Goal: Find specific page/section: Find specific page/section

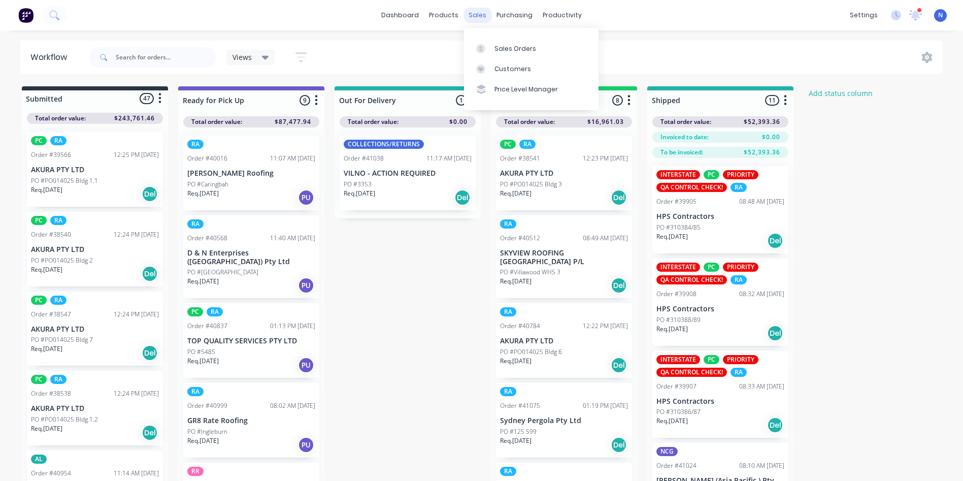
click at [476, 18] on div "sales" at bounding box center [477, 15] width 28 height 15
click at [501, 48] on div "Sales Orders" at bounding box center [515, 48] width 42 height 9
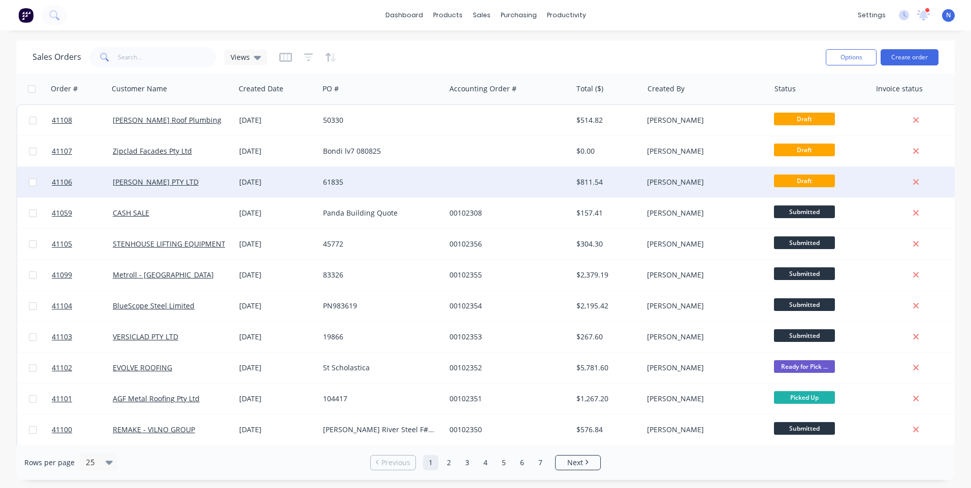
click at [458, 188] on div at bounding box center [508, 182] width 126 height 30
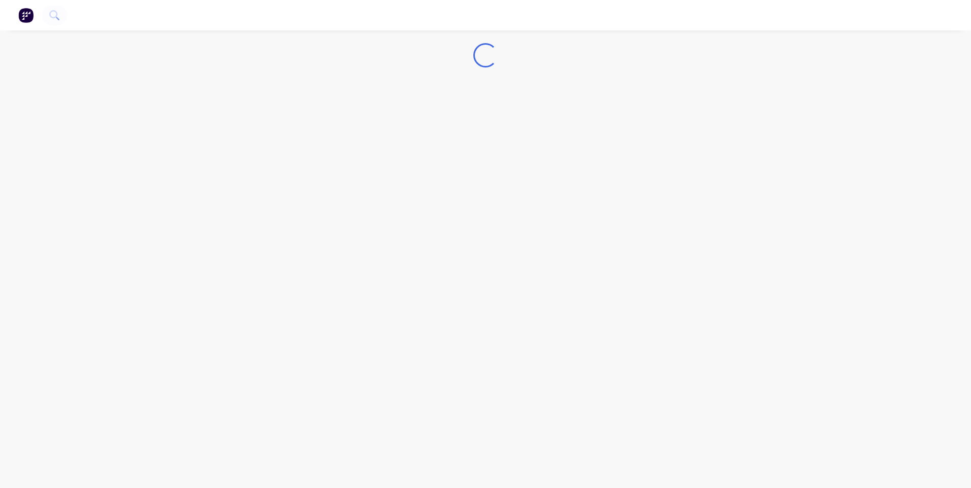
click at [762, 286] on div "Loading..." at bounding box center [485, 244] width 971 height 488
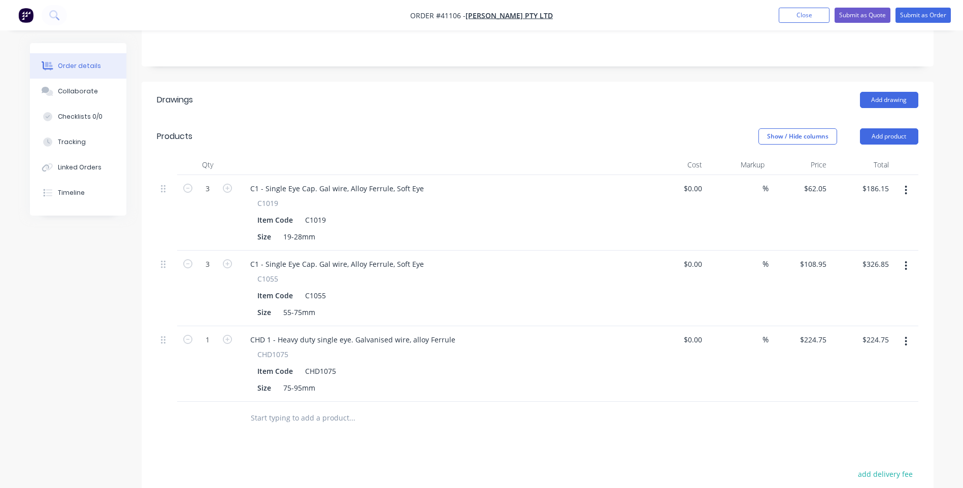
scroll to position [254, 0]
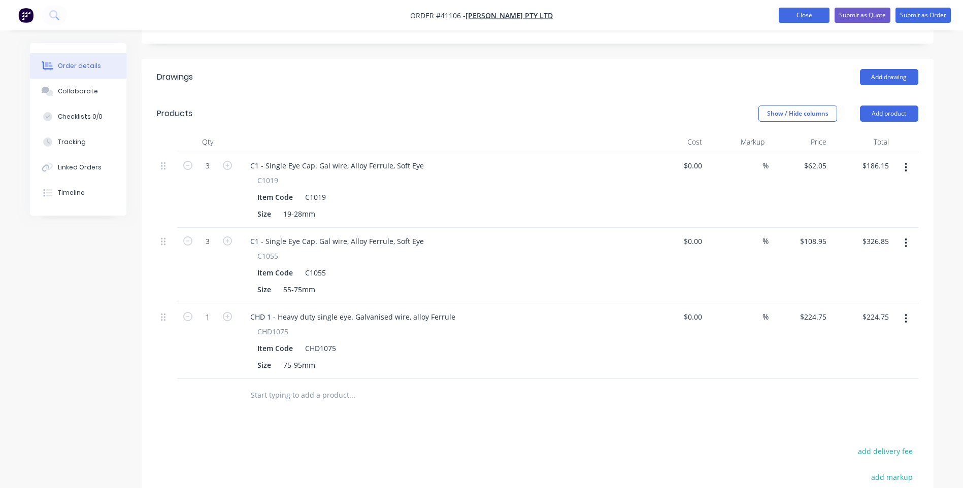
click at [810, 16] on button "Close" at bounding box center [804, 15] width 51 height 15
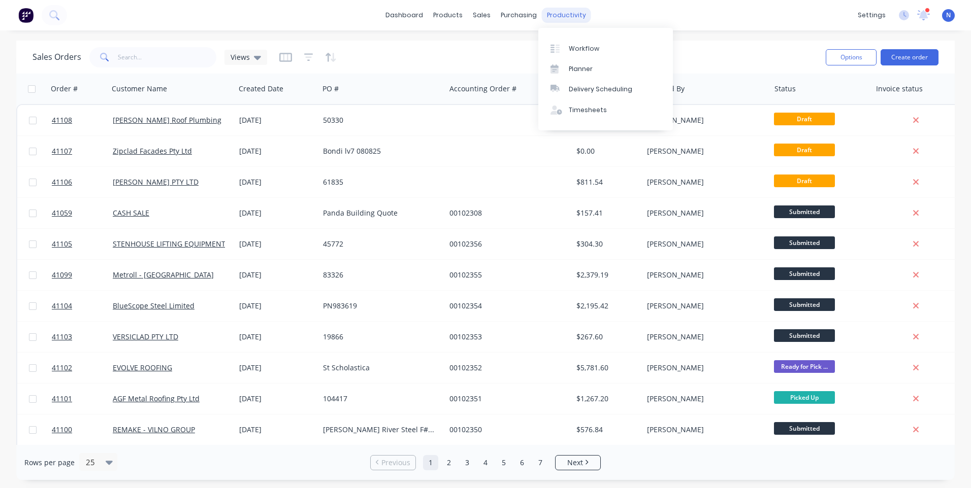
click at [565, 20] on div "productivity" at bounding box center [566, 15] width 49 height 15
click at [585, 50] on div "Workflow" at bounding box center [584, 48] width 30 height 9
